Goal: Browse casually

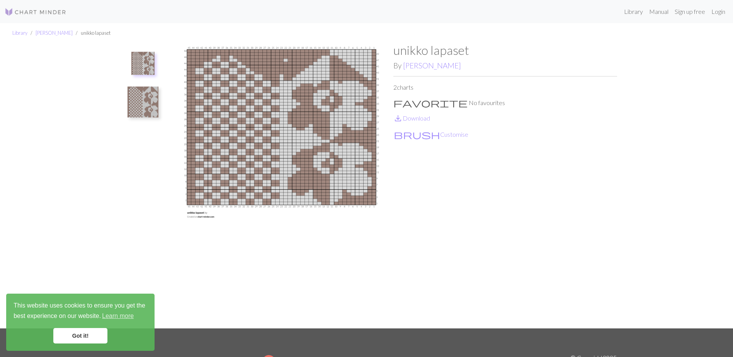
drag, startPoint x: 269, startPoint y: 147, endPoint x: 153, endPoint y: 172, distance: 118.5
click at [153, 172] on ul at bounding box center [142, 182] width 53 height 279
click at [148, 66] on img at bounding box center [142, 63] width 23 height 23
click at [148, 100] on img at bounding box center [143, 102] width 31 height 31
click at [146, 60] on img at bounding box center [143, 67] width 31 height 31
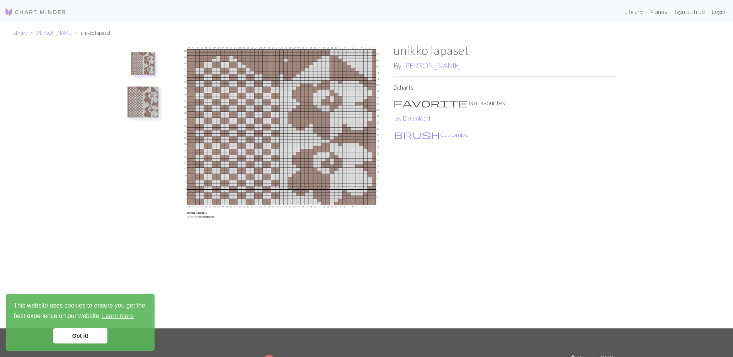
click at [153, 101] on img at bounding box center [143, 102] width 31 height 31
click at [148, 70] on img at bounding box center [143, 67] width 31 height 31
